Goal: Entertainment & Leisure: Consume media (video, audio)

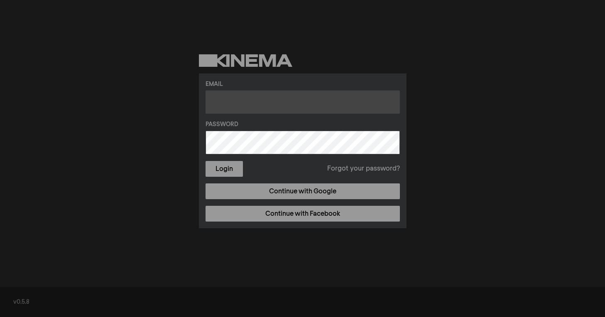
click at [270, 100] on input "text" at bounding box center [303, 102] width 194 height 23
type input "[EMAIL_ADDRESS][PERSON_NAME][DOMAIN_NAME]"
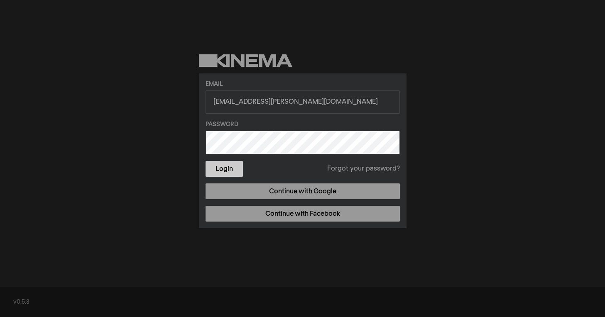
click at [230, 169] on button "Login" at bounding box center [224, 169] width 37 height 16
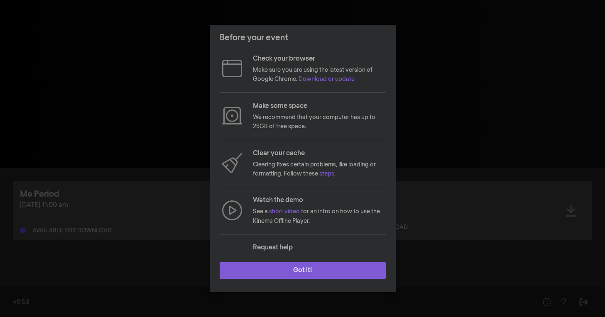
click at [302, 271] on button "Got it!" at bounding box center [303, 270] width 166 height 17
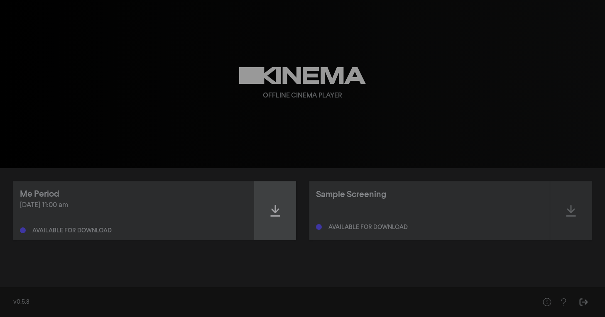
click at [276, 213] on icon at bounding box center [275, 210] width 10 height 13
click at [273, 208] on icon at bounding box center [275, 210] width 10 height 13
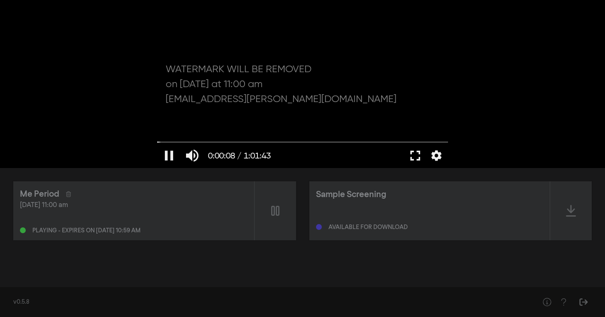
click at [414, 156] on button "fullscreen" at bounding box center [415, 155] width 23 height 25
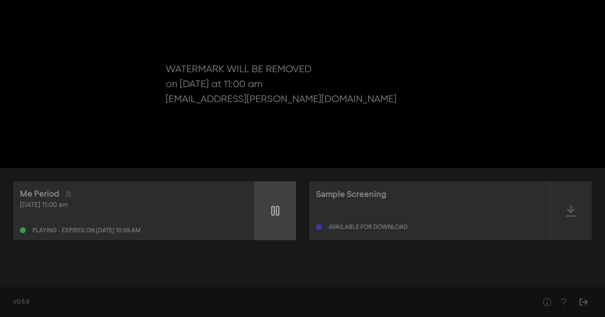
click at [275, 208] on icon at bounding box center [275, 210] width 8 height 13
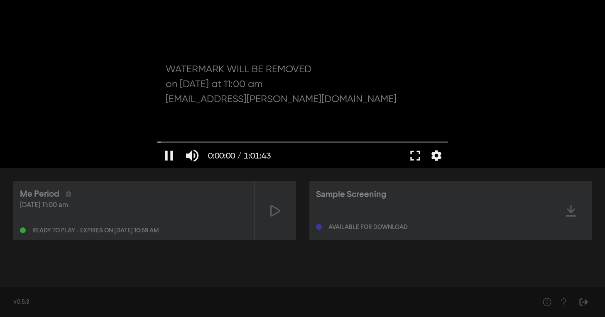
drag, startPoint x: 159, startPoint y: 141, endPoint x: 144, endPoint y: 144, distance: 15.7
type input "0"
click at [157, 144] on input "Seek" at bounding box center [302, 142] width 291 height 5
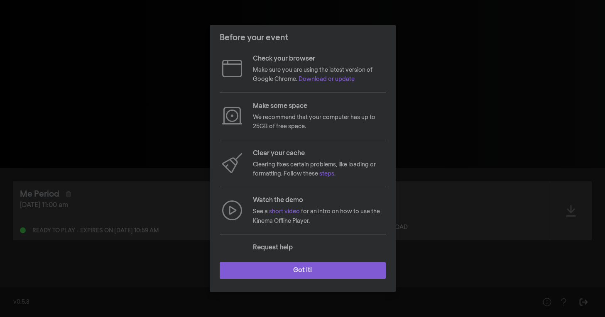
click at [306, 276] on button "Got it!" at bounding box center [303, 270] width 166 height 17
